Goal: Obtain resource: Obtain resource

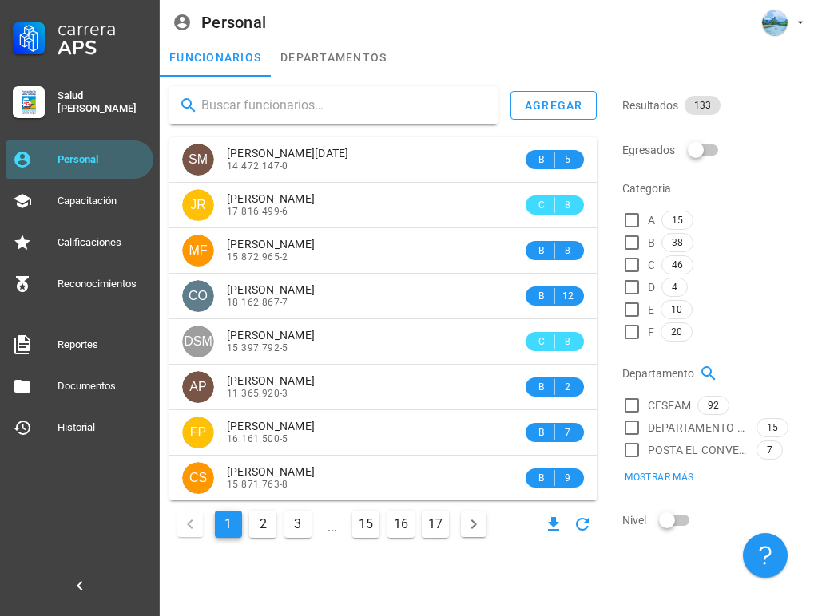
click at [248, 106] on input "text" at bounding box center [342, 106] width 283 height 26
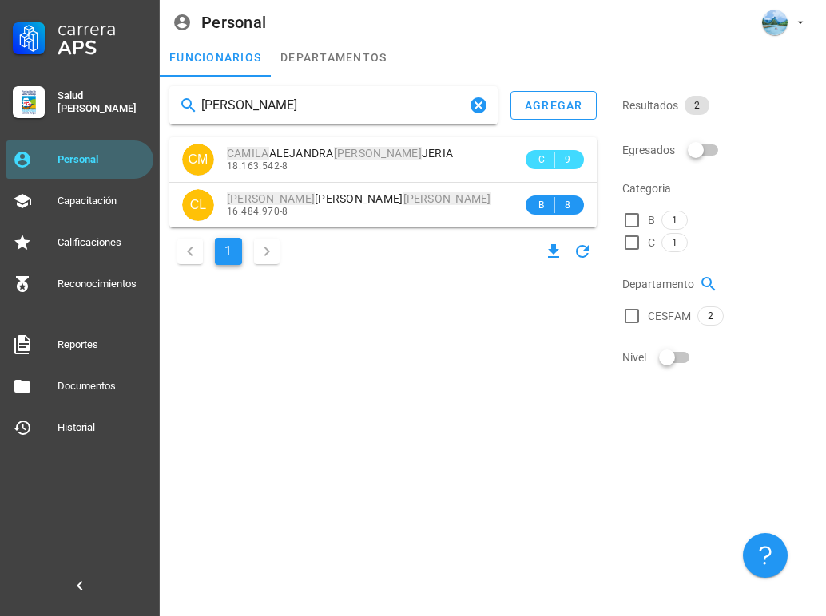
type input "camila muñoz"
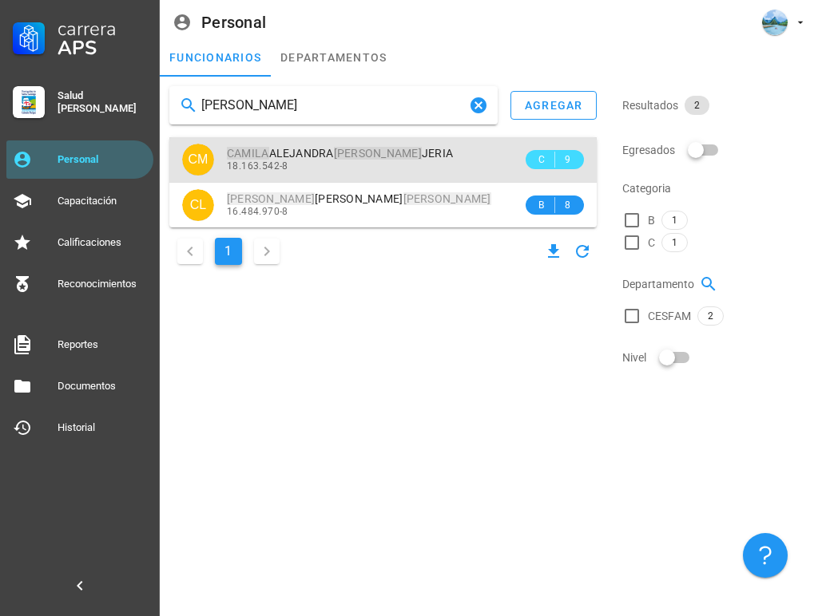
click at [313, 175] on div "CAMILA ALEJANDRA MUÑOZ JERIA 18.163.542-8" at bounding box center [374, 159] width 295 height 44
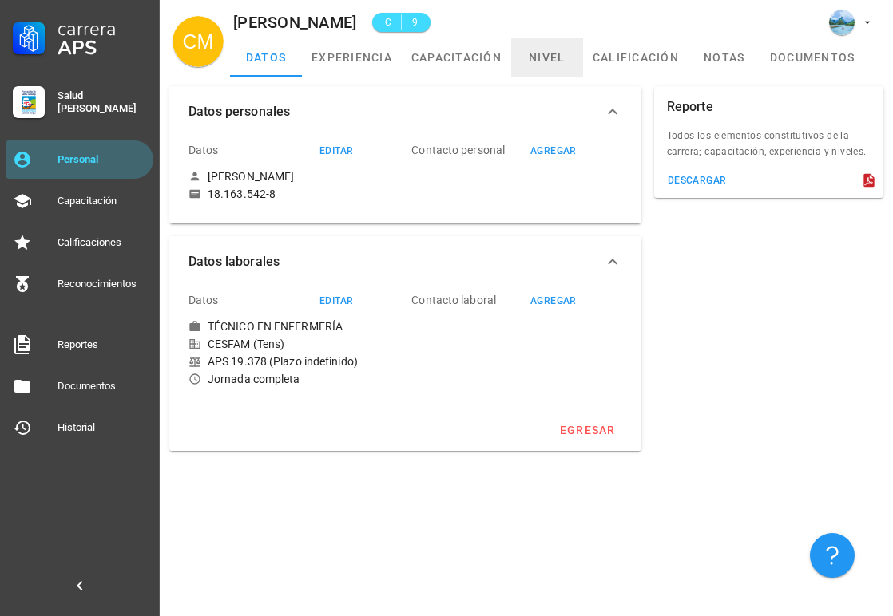
click at [545, 56] on link "nivel" at bounding box center [547, 57] width 72 height 38
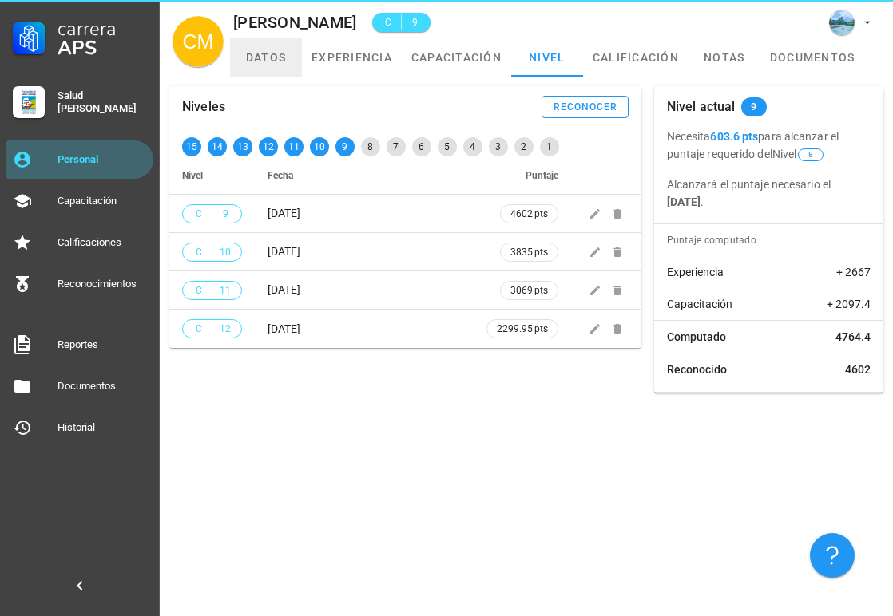
click at [277, 62] on link "datos" at bounding box center [266, 57] width 72 height 38
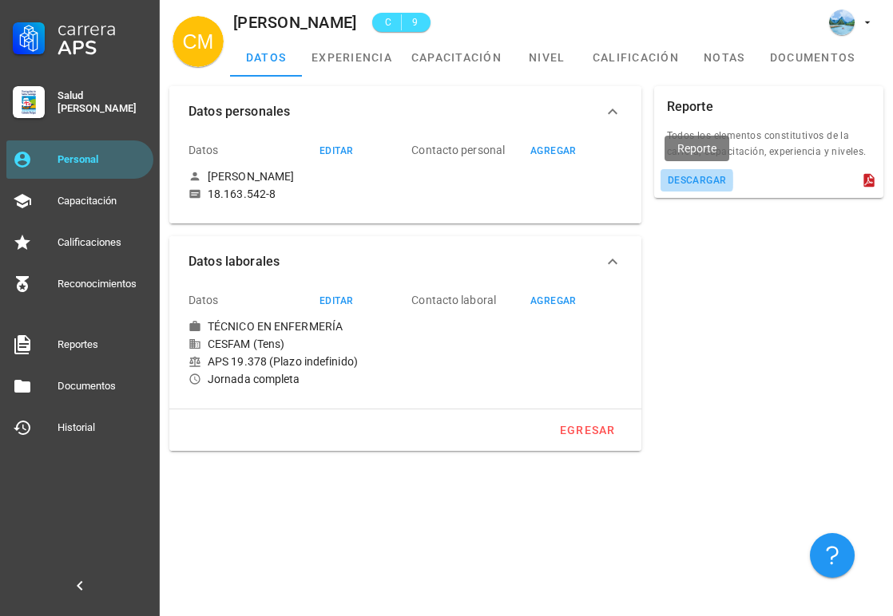
click at [675, 180] on div "descargar" at bounding box center [697, 180] width 60 height 11
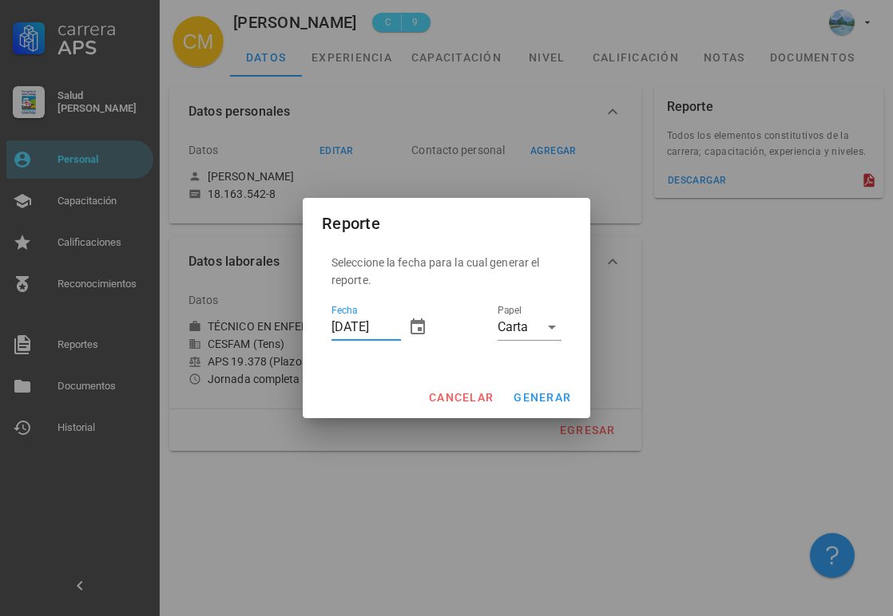
click at [347, 323] on input "01/10/2025" at bounding box center [365, 328] width 69 height 26
click at [362, 324] on input "29/10/2025" at bounding box center [365, 328] width 69 height 26
type input "29/09/2025"
click at [544, 393] on span "generar" at bounding box center [542, 397] width 58 height 13
